Goal: Check status: Check status

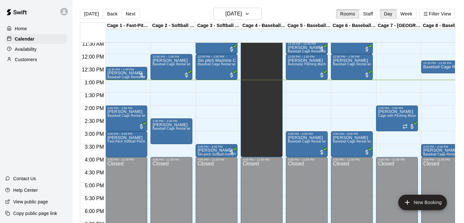
scroll to position [0, 5]
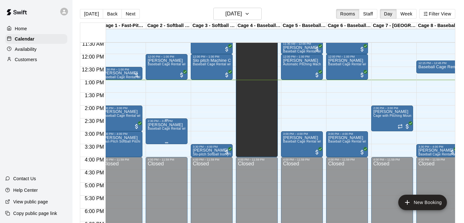
click at [154, 145] on img "edit" at bounding box center [154, 144] width 7 height 7
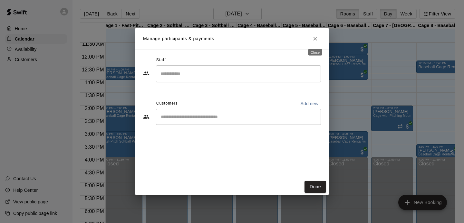
click at [315, 39] on icon "Close" at bounding box center [315, 39] width 4 height 4
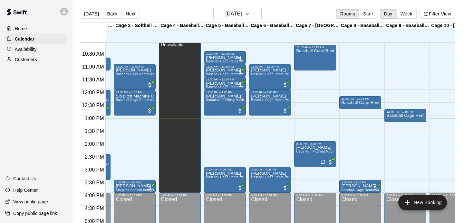
scroll to position [0, 84]
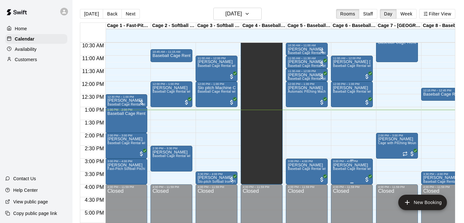
scroll to position [270, 0]
